Goal: Information Seeking & Learning: Check status

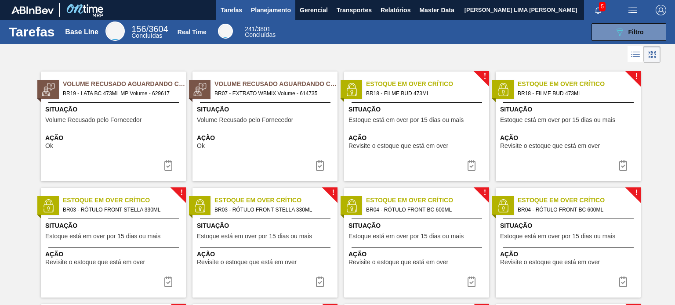
click at [277, 11] on span "Planejamento" at bounding box center [271, 10] width 40 height 11
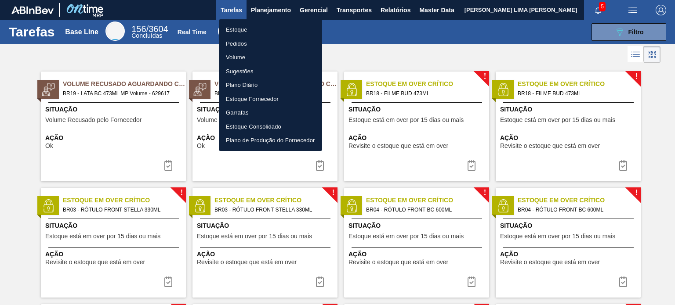
click at [275, 22] on ul "Estoque Pedidos Volume Sugestões Plano Diário Estoque Fornecedor Garrafas Estoq…" at bounding box center [270, 85] width 103 height 132
click at [274, 26] on li "Estoque" at bounding box center [270, 30] width 103 height 14
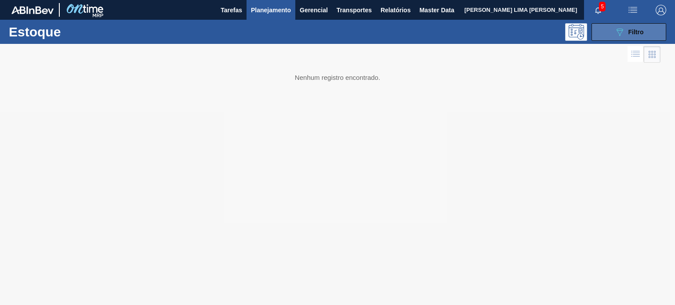
click at [622, 26] on button "089F7B8B-B2A5-4AFE-B5C0-19BA573D28AC Filtro" at bounding box center [628, 32] width 75 height 18
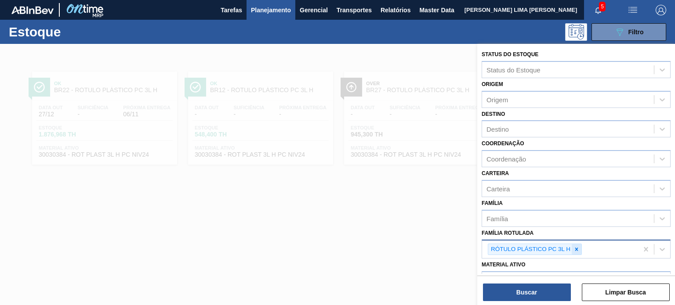
click at [574, 249] on icon at bounding box center [576, 249] width 6 height 6
type Rotulada "gca 200"
click at [574, 249] on icon at bounding box center [576, 249] width 6 height 6
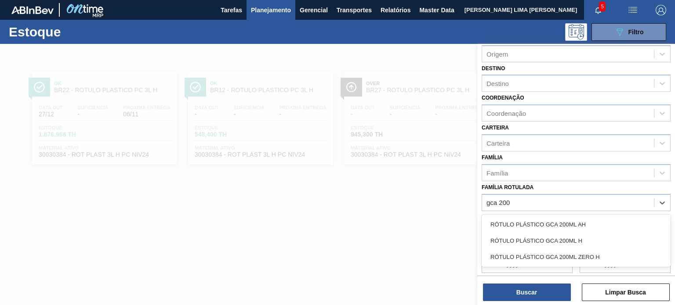
scroll to position [88, 0]
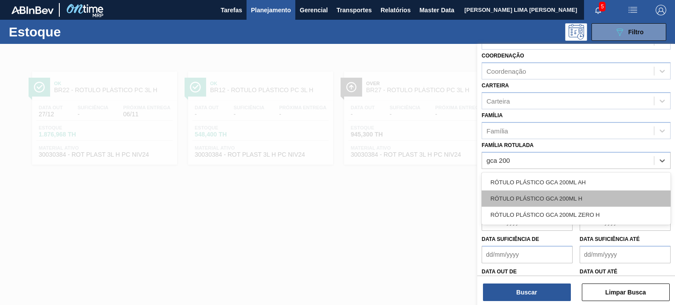
click at [571, 191] on div "RÓTULO PLÁSTICO GCA 200ML H" at bounding box center [575, 199] width 189 height 16
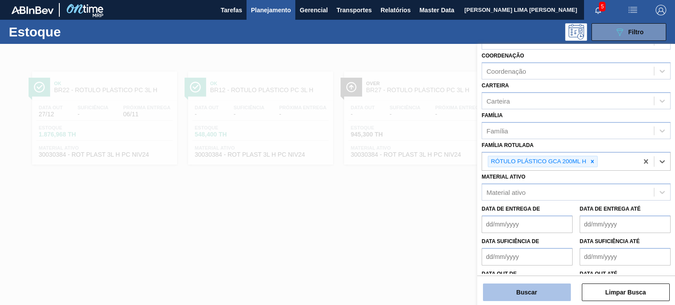
click at [553, 284] on button "Buscar" at bounding box center [527, 293] width 88 height 18
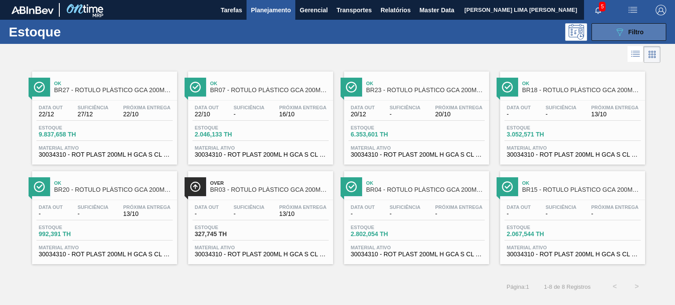
click at [624, 32] on div "089F7B8B-B2A5-4AFE-B5C0-19BA573D28AC Filtro" at bounding box center [628, 32] width 29 height 11
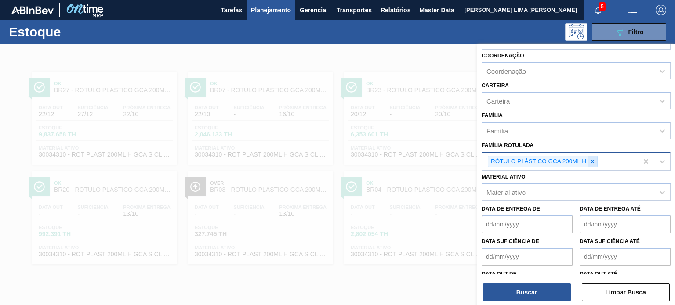
click at [592, 161] on icon at bounding box center [592, 162] width 6 height 6
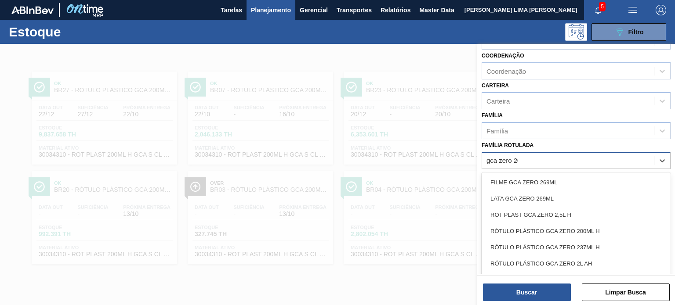
type Rotulada "gca zero 200"
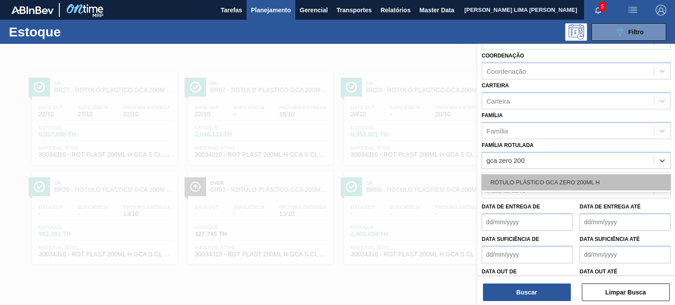
click at [574, 182] on div "RÓTULO PLÁSTICO GCA ZERO 200ML H" at bounding box center [575, 182] width 189 height 16
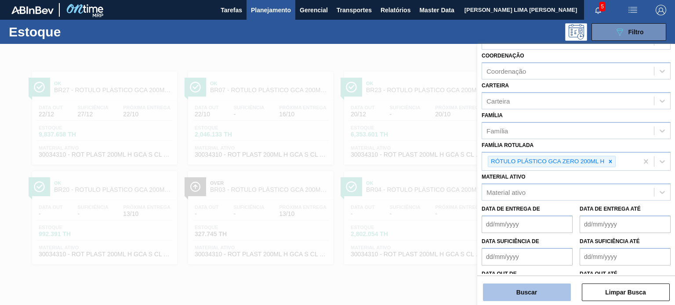
click at [542, 288] on button "Buscar" at bounding box center [527, 293] width 88 height 18
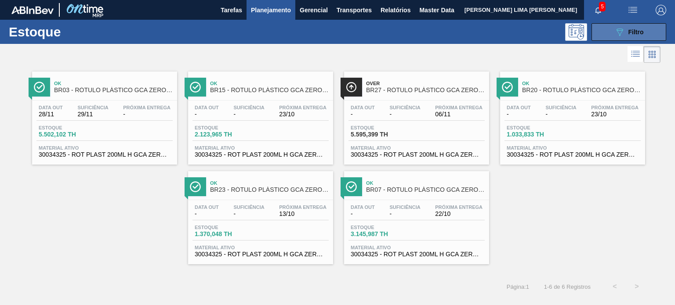
click at [608, 29] on button "089F7B8B-B2A5-4AFE-B5C0-19BA573D28AC Filtro" at bounding box center [628, 32] width 75 height 18
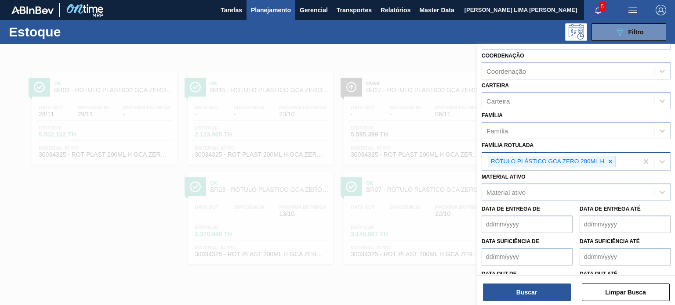
click at [609, 161] on icon at bounding box center [610, 161] width 3 height 3
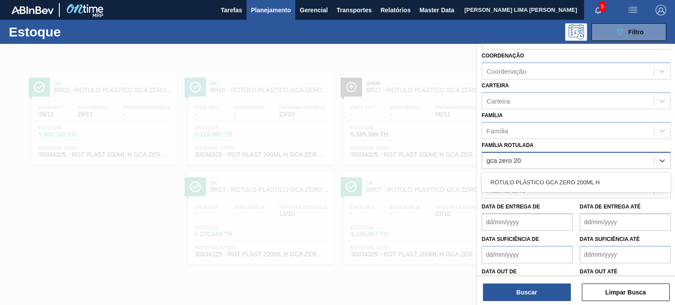
type Rotulada "gca zero 200"
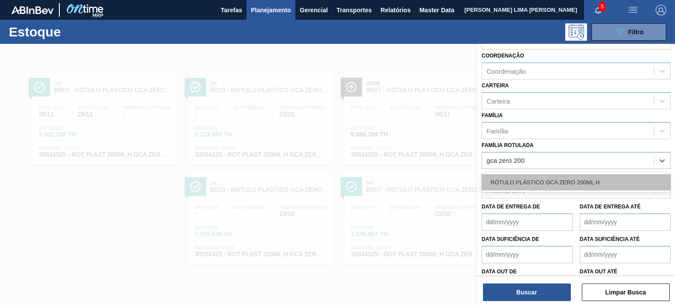
click at [583, 178] on div "RÓTULO PLÁSTICO GCA ZERO 200ML H" at bounding box center [575, 182] width 189 height 16
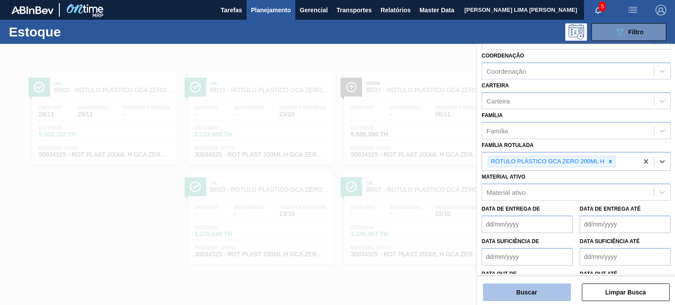
click at [538, 296] on button "Buscar" at bounding box center [527, 293] width 88 height 18
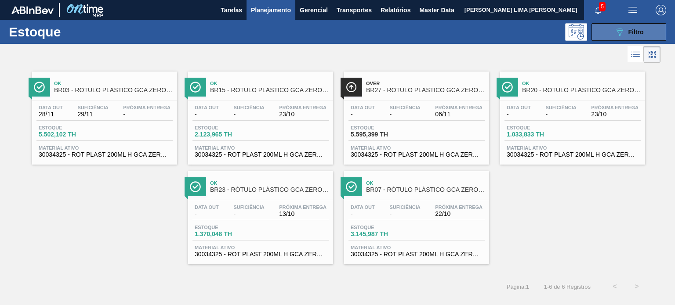
click at [611, 36] on button "089F7B8B-B2A5-4AFE-B5C0-19BA573D28AC Filtro" at bounding box center [628, 32] width 75 height 18
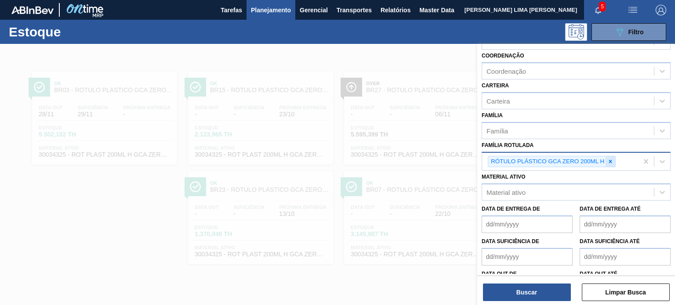
click at [609, 159] on icon at bounding box center [610, 162] width 6 height 6
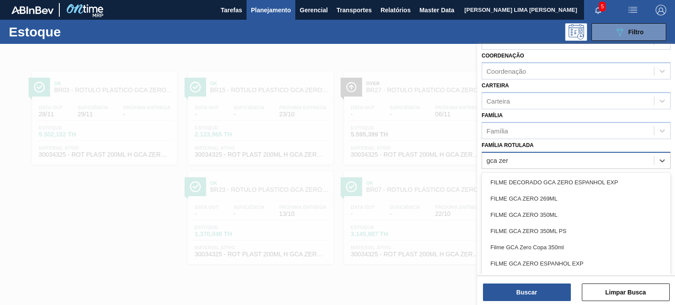
type Rotulada "gca ze"
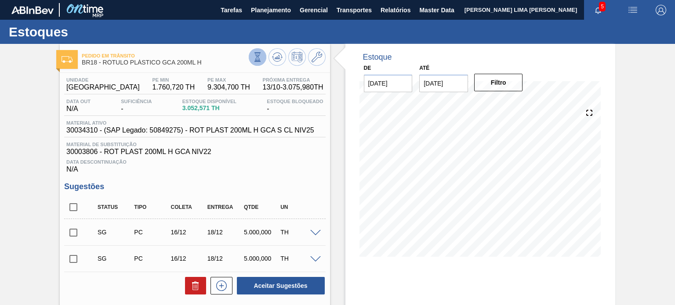
click at [257, 64] on button at bounding box center [258, 57] width 18 height 18
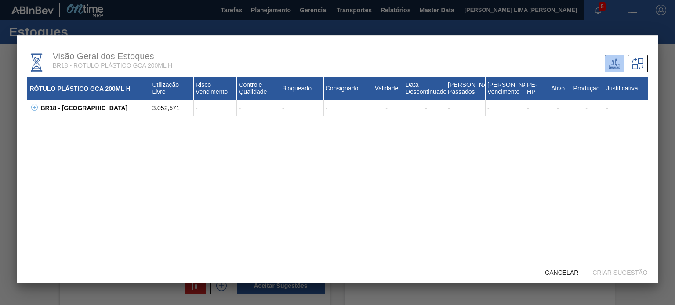
click at [58, 113] on div "BR18 - Pernambuco" at bounding box center [94, 108] width 112 height 16
click at [39, 110] on div "BR18 - Pernambuco" at bounding box center [94, 108] width 112 height 16
click at [37, 110] on icon at bounding box center [34, 107] width 7 height 7
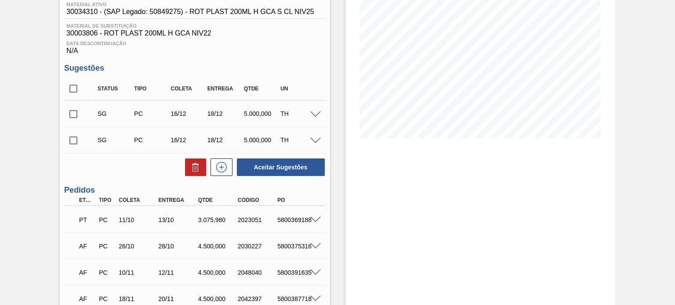
scroll to position [197, 0]
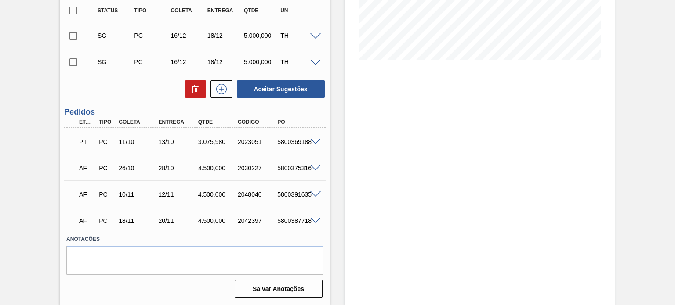
click at [317, 139] on span at bounding box center [315, 142] width 11 height 7
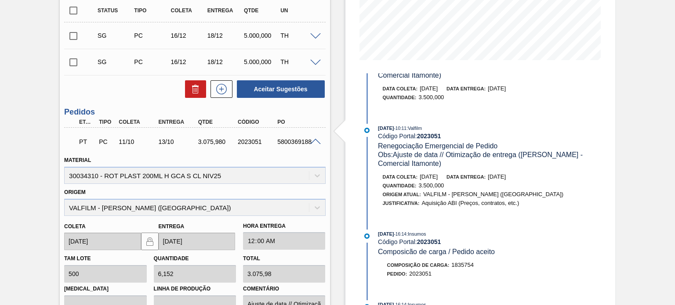
scroll to position [220, 0]
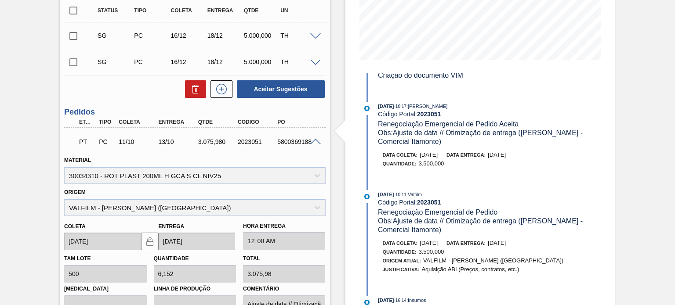
click at [501, 158] on span "15/10/2025" at bounding box center [496, 155] width 18 height 7
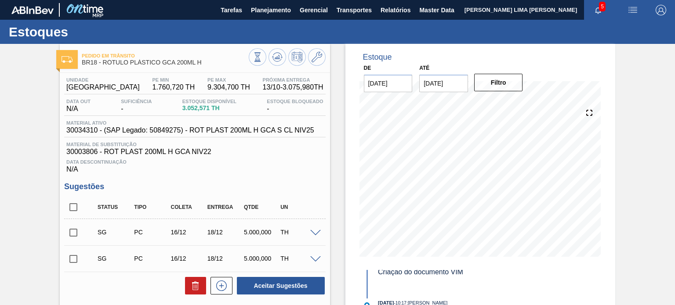
click at [174, 64] on span "BR18 - RÓTULO PLÁSTICO GCA 200ML H" at bounding box center [165, 62] width 166 height 7
click at [195, 65] on span "BR18 - RÓTULO PLÁSTICO GCA 200ML H" at bounding box center [165, 62] width 166 height 7
drag, startPoint x: 200, startPoint y: 64, endPoint x: 104, endPoint y: 66, distance: 96.6
click at [104, 66] on div "Pedido em Trânsito BR18 - RÓTULO PLÁSTICO GCA 200ML H" at bounding box center [165, 60] width 166 height 20
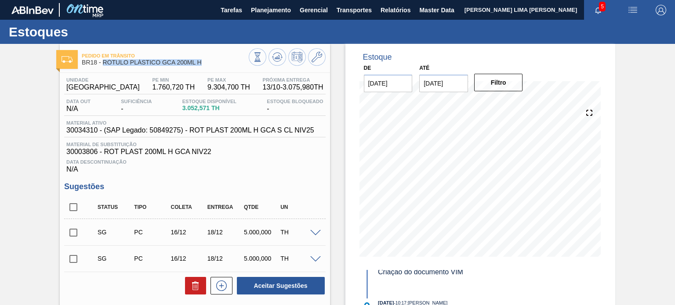
copy span "RÓTULO PLÁSTICO GCA 200ML H"
